Goal: Complete application form

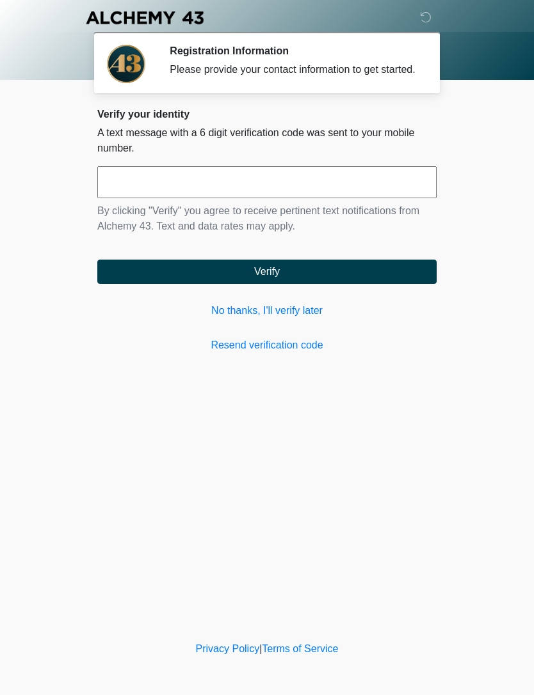
click at [278, 193] on input "text" at bounding box center [266, 182] width 339 height 32
type input "******"
click at [331, 281] on button "Verify" at bounding box center [266, 272] width 339 height 24
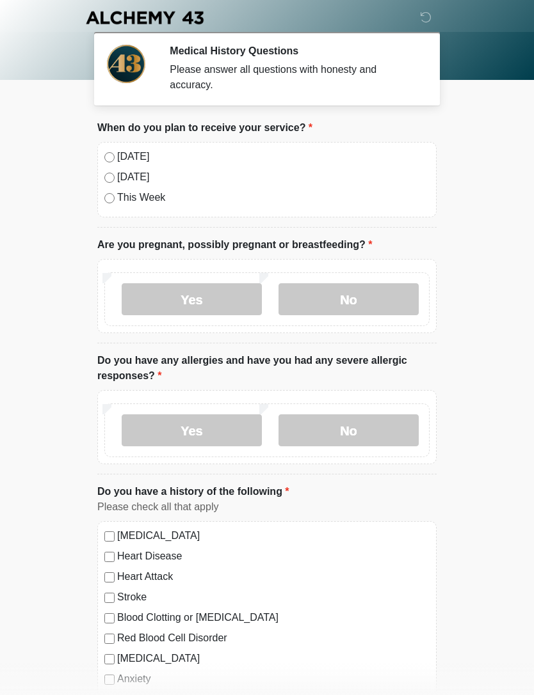
click at [370, 297] on label "No" at bounding box center [348, 299] width 140 height 32
click at [391, 422] on label "No" at bounding box center [348, 431] width 140 height 32
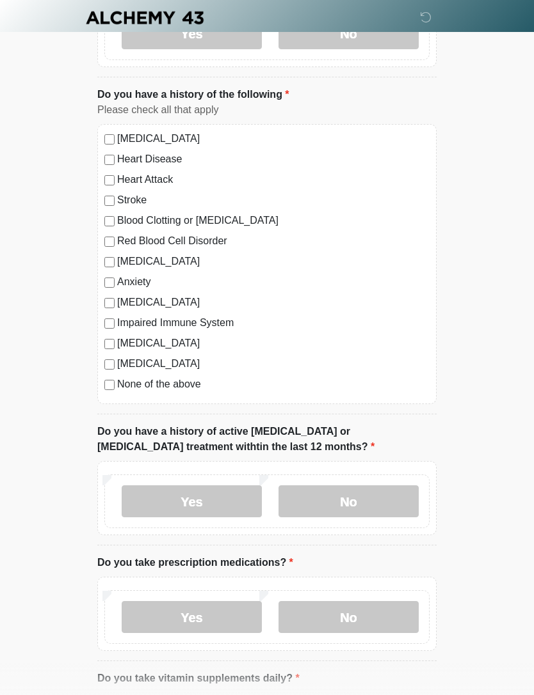
scroll to position [404, 0]
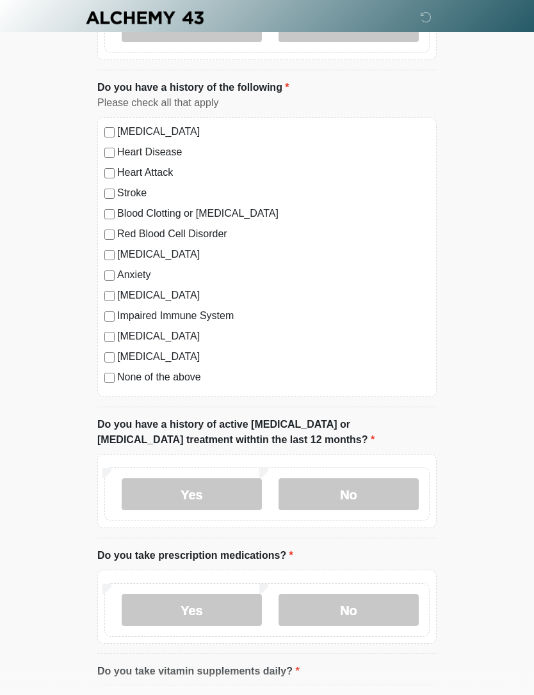
click at [377, 491] on label "No" at bounding box center [348, 494] width 140 height 32
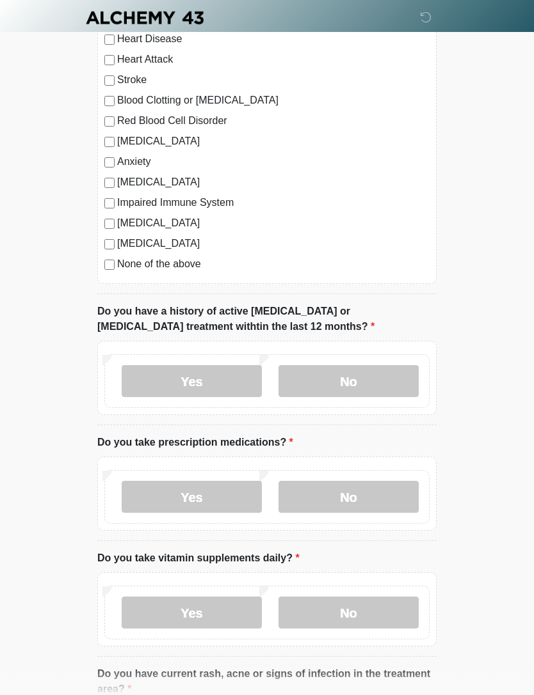
scroll to position [517, 0]
click at [230, 500] on label "Yes" at bounding box center [192, 498] width 140 height 32
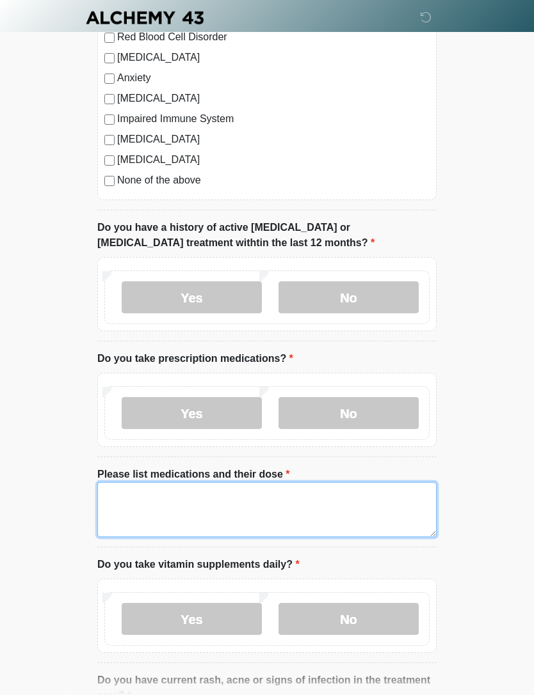
click at [336, 491] on textarea "Please list medications and their dose" at bounding box center [266, 509] width 339 height 55
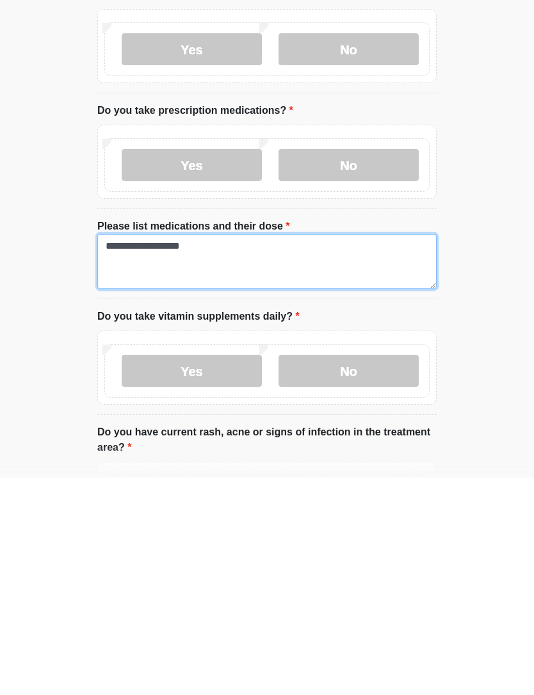
type textarea "**********"
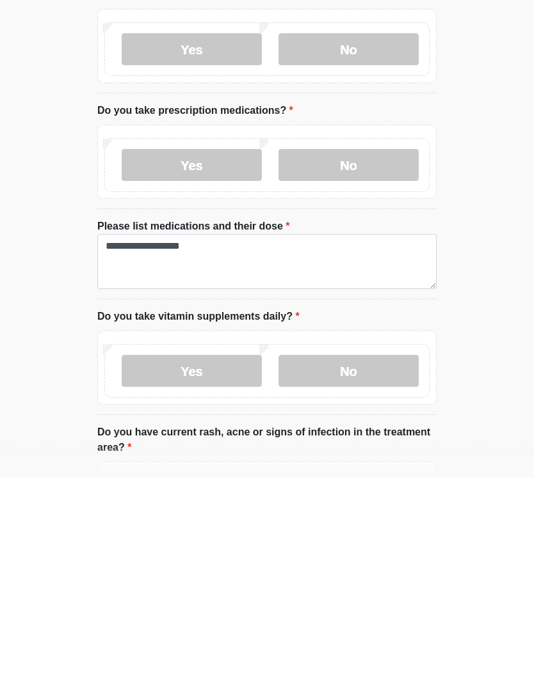
click at [233, 573] on label "Yes" at bounding box center [192, 589] width 140 height 32
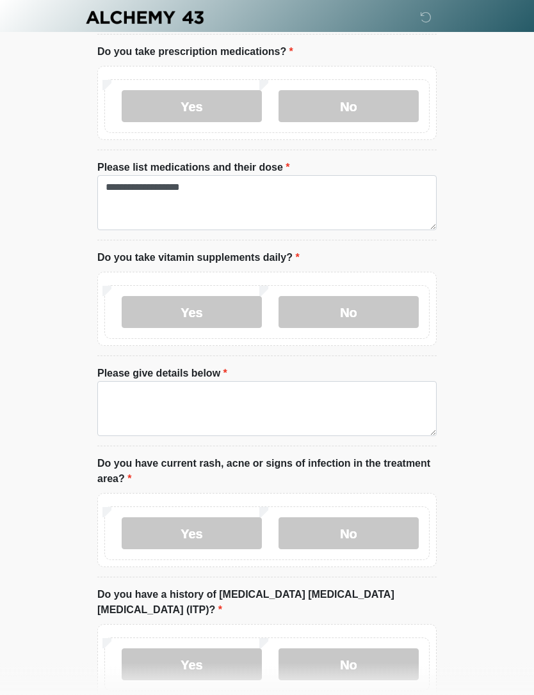
scroll to position [926, 0]
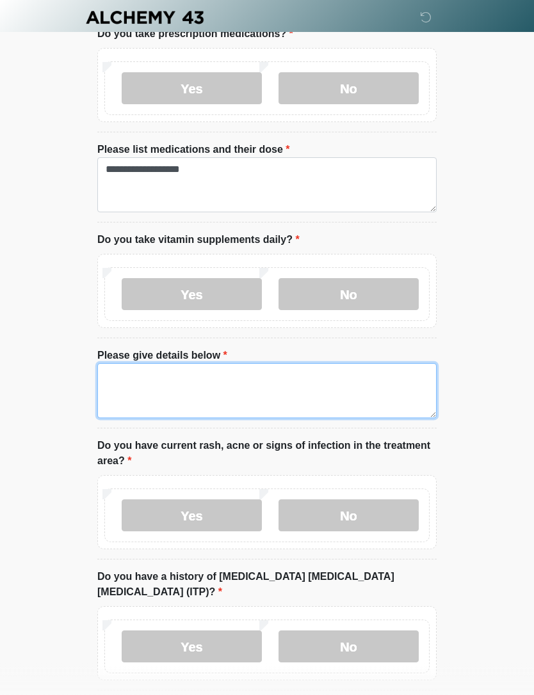
click at [296, 381] on textarea "Please give details below" at bounding box center [266, 391] width 339 height 55
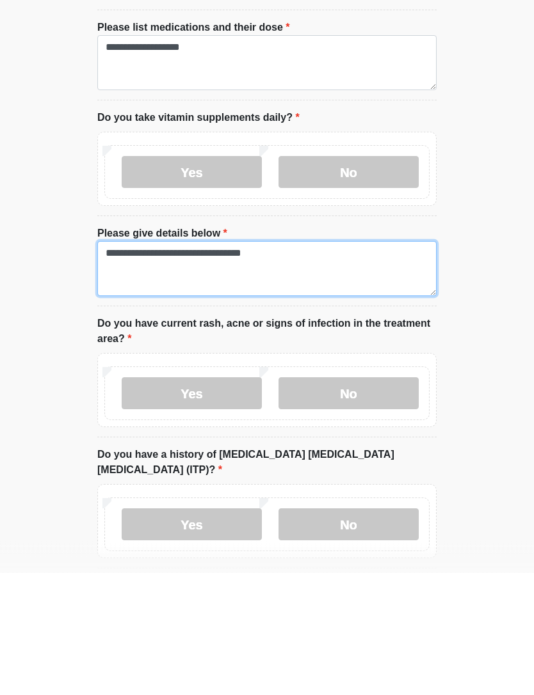
type textarea "**********"
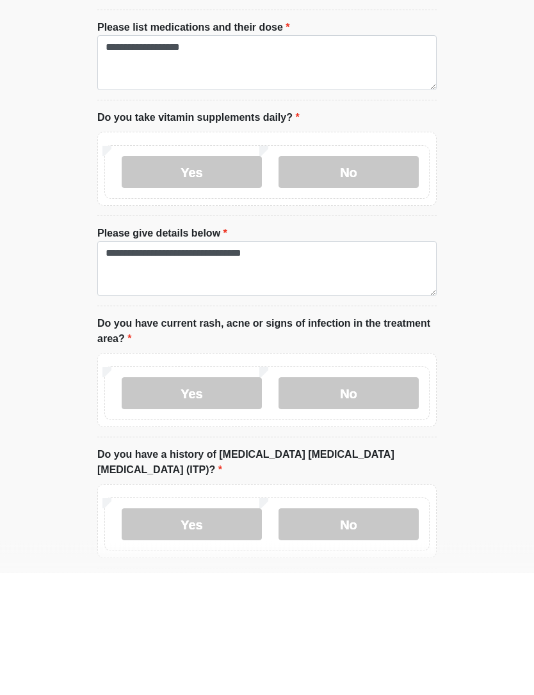
click at [362, 500] on label "No" at bounding box center [348, 516] width 140 height 32
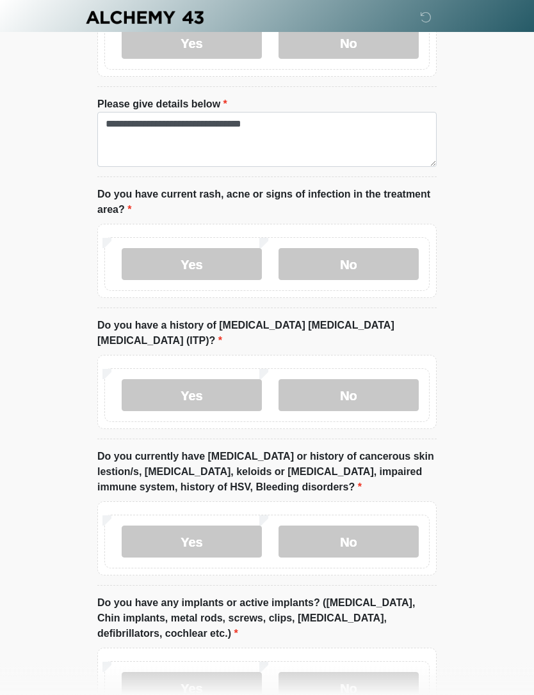
scroll to position [1199, 0]
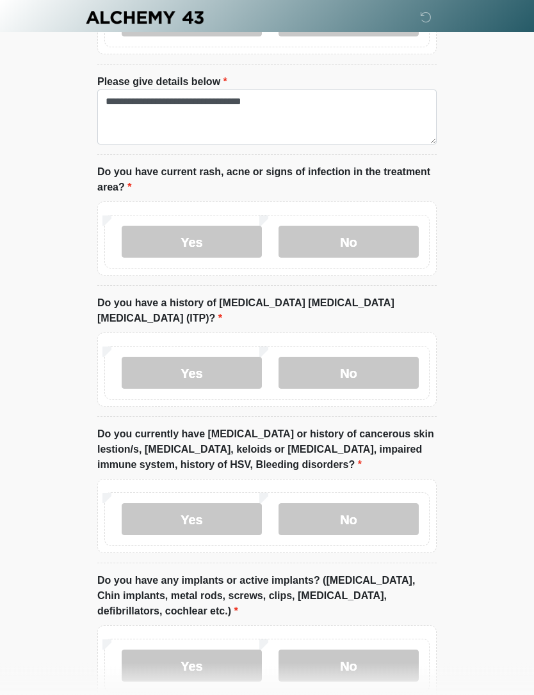
click at [381, 358] on label "No" at bounding box center [348, 374] width 140 height 32
click at [372, 503] on label "No" at bounding box center [348, 519] width 140 height 32
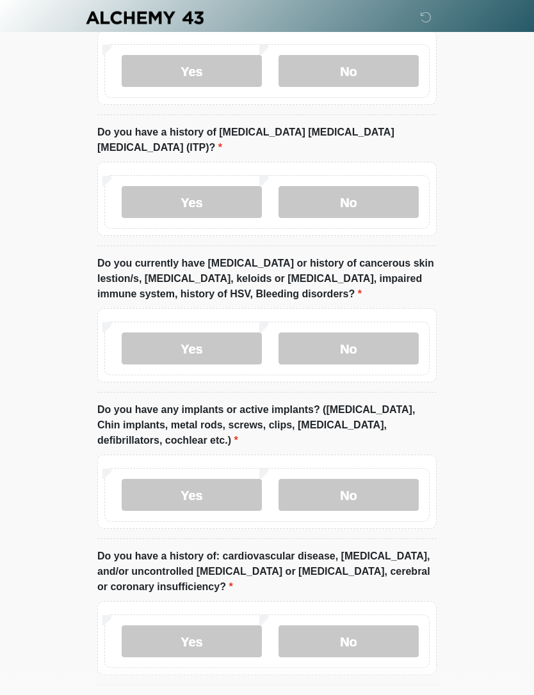
scroll to position [1410, 0]
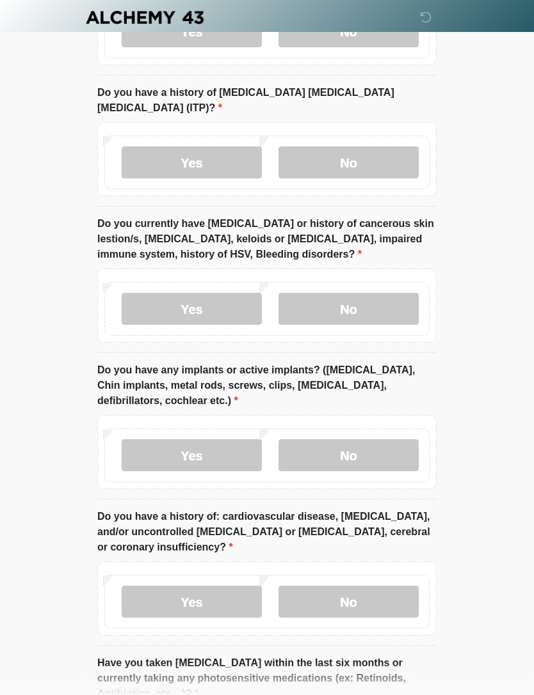
click at [209, 440] on label "Yes" at bounding box center [192, 456] width 140 height 32
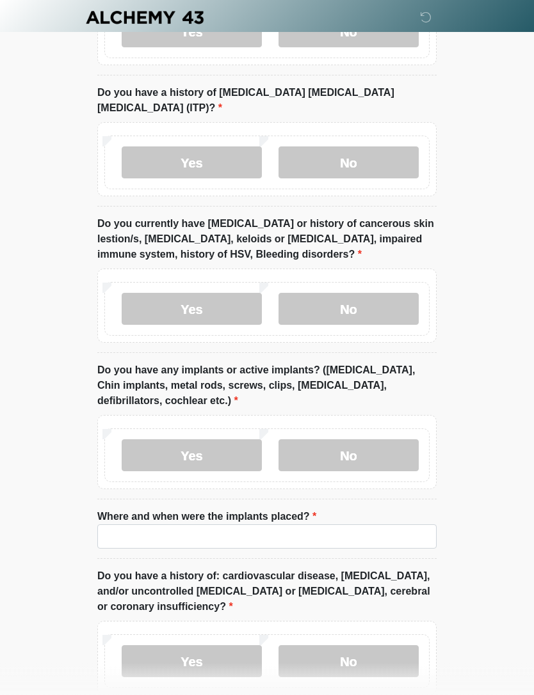
scroll to position [1411, 0]
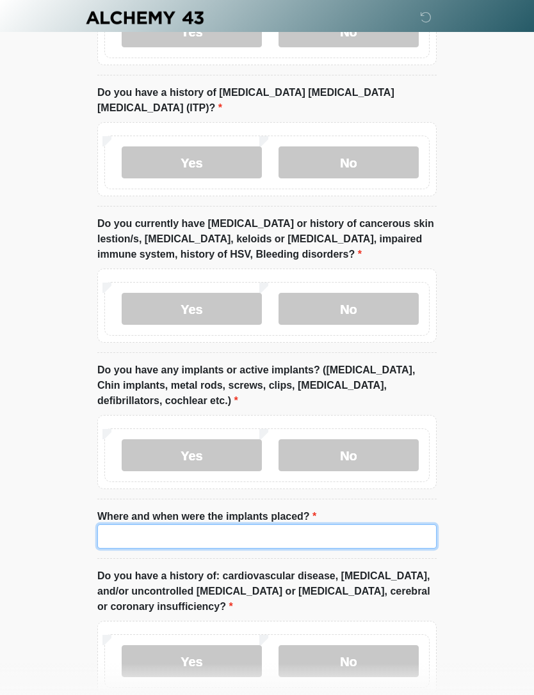
click at [315, 525] on input "Where and when were the implants placed?" at bounding box center [266, 537] width 339 height 24
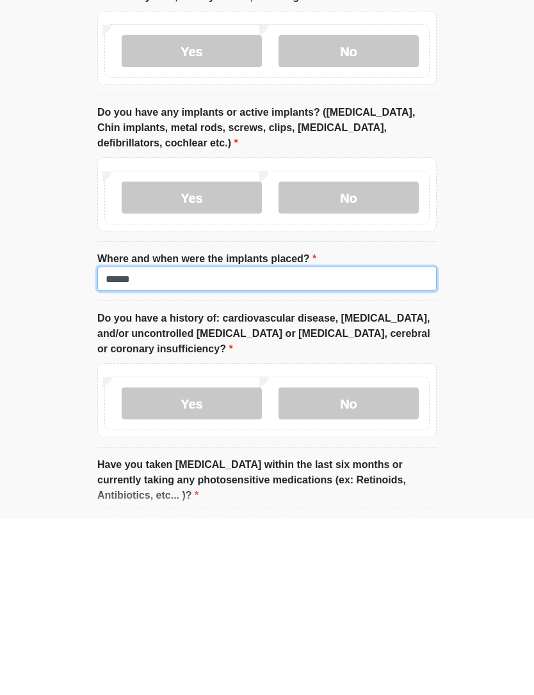
type input "******"
click at [362, 564] on label "No" at bounding box center [348, 580] width 140 height 32
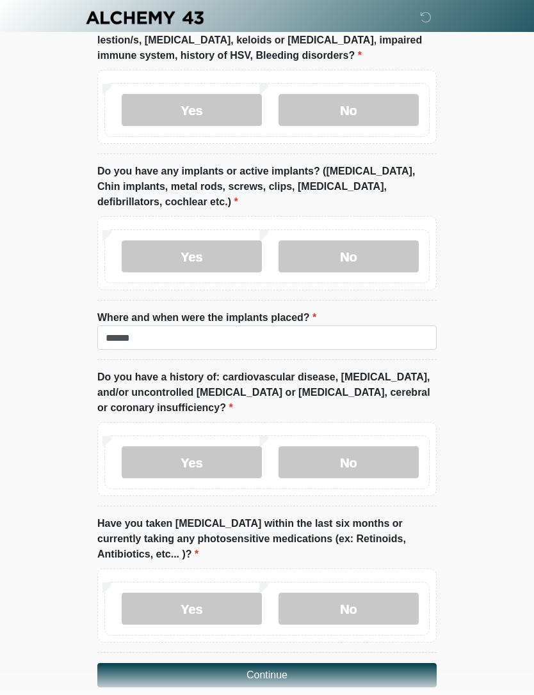
click at [370, 593] on label "No" at bounding box center [348, 609] width 140 height 32
click at [342, 663] on button "Continue" at bounding box center [266, 675] width 339 height 24
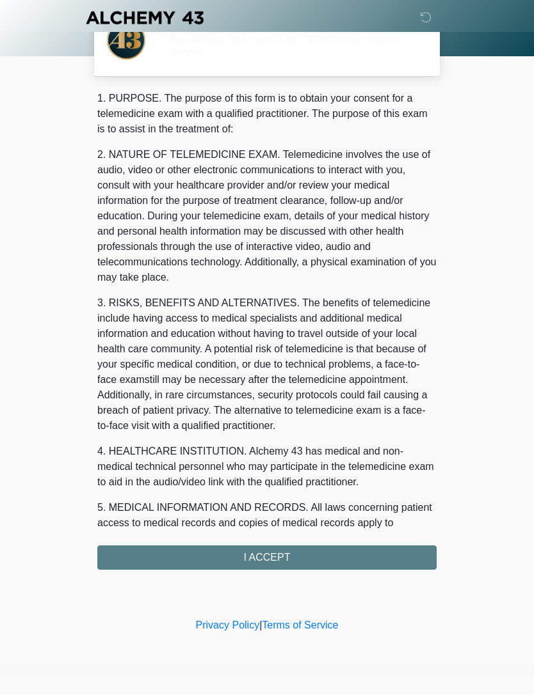
scroll to position [0, 0]
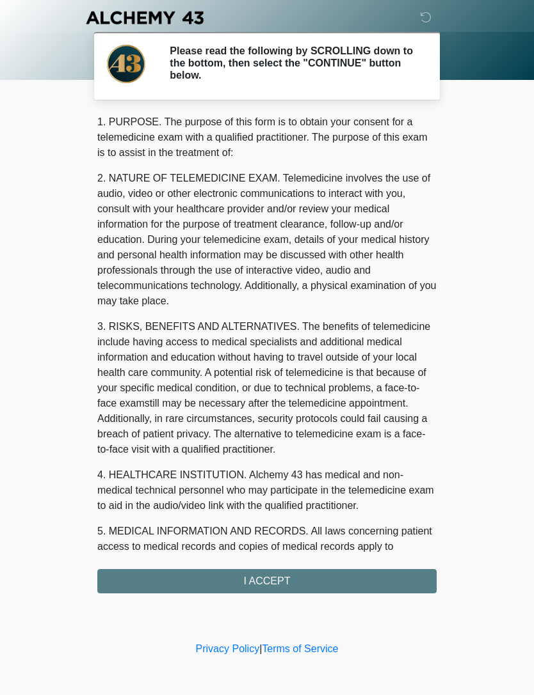
click at [280, 583] on div "1. PURPOSE. The purpose of this form is to obtain your consent for a telemedici…" at bounding box center [266, 354] width 339 height 479
click at [285, 581] on div "1. PURPOSE. The purpose of this form is to obtain your consent for a telemedici…" at bounding box center [266, 354] width 339 height 479
click at [252, 578] on div "1. PURPOSE. The purpose of this form is to obtain your consent for a telemedici…" at bounding box center [266, 354] width 339 height 479
click at [294, 566] on div "1. PURPOSE. The purpose of this form is to obtain your consent for a telemedici…" at bounding box center [266, 354] width 339 height 479
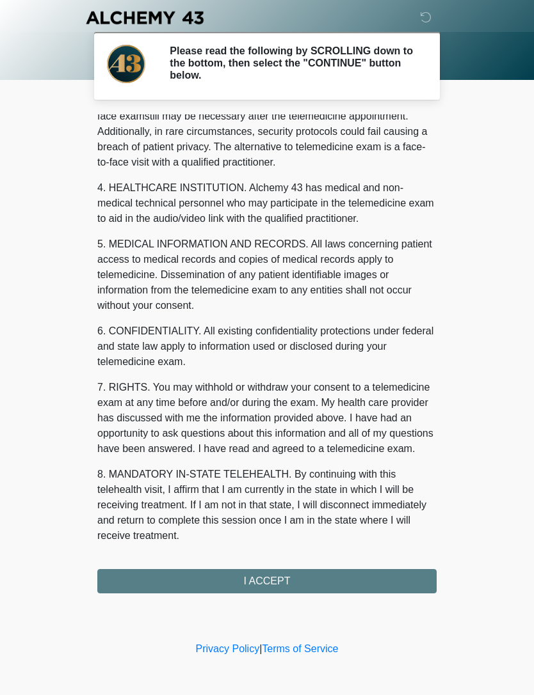
scroll to position [303, 0]
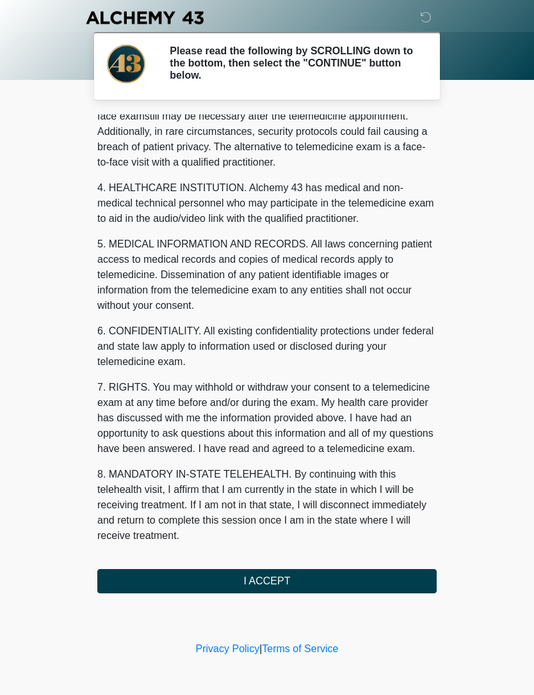
click at [265, 580] on button "I ACCEPT" at bounding box center [266, 581] width 339 height 24
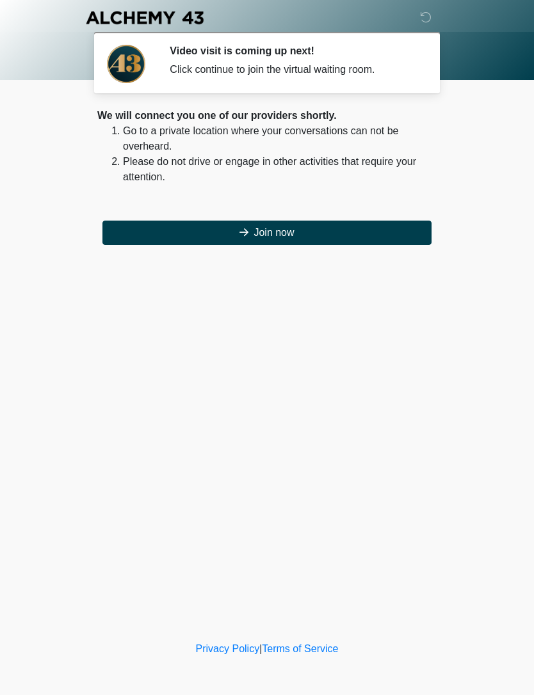
click at [292, 236] on button "Join now" at bounding box center [266, 233] width 329 height 24
